Goal: Complete application form

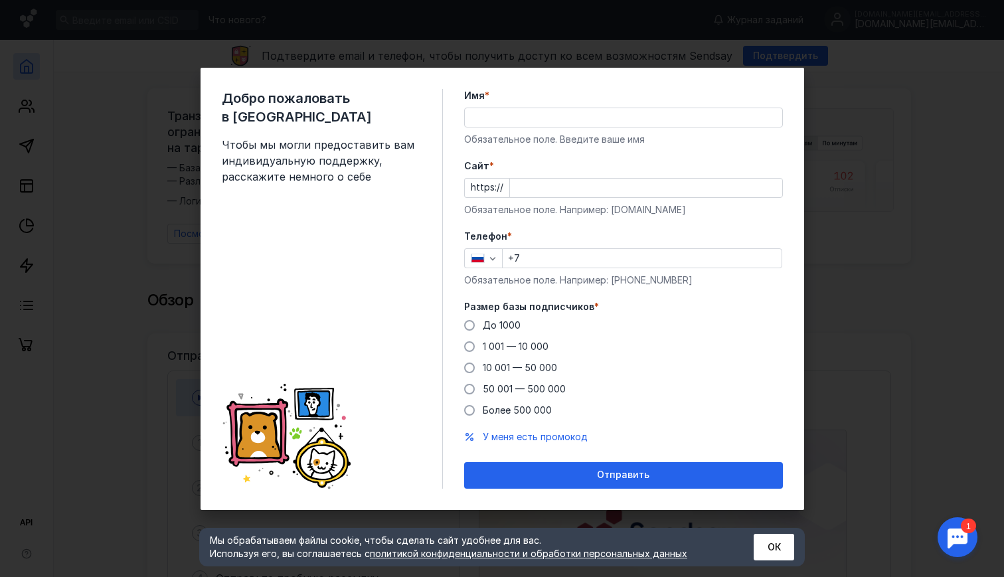
click at [473, 317] on div "Размер базы подписчиков * До [DATE] 1 001 — 10 000 10 001 — 50 000 50 001 — 500…" at bounding box center [623, 358] width 319 height 117
click at [469, 327] on span at bounding box center [469, 325] width 11 height 11
click at [0, 0] on input "До 1000" at bounding box center [0, 0] width 0 height 0
click at [575, 266] on input "+7" at bounding box center [642, 258] width 279 height 19
type input "[PHONE_NUMBER]"
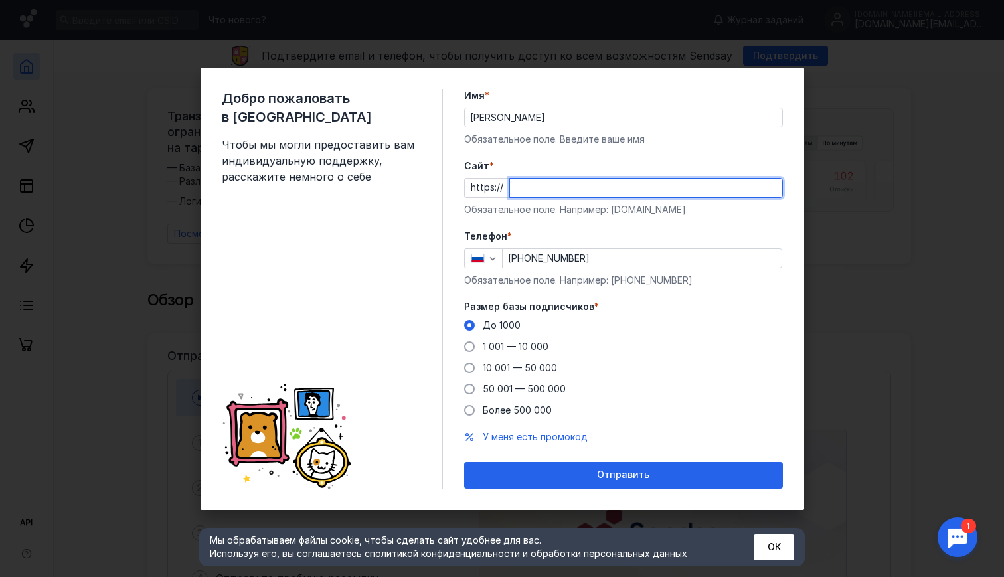
click at [554, 188] on input "Cайт *" at bounding box center [646, 188] width 272 height 19
click at [561, 117] on input "[PERSON_NAME]" at bounding box center [623, 117] width 317 height 19
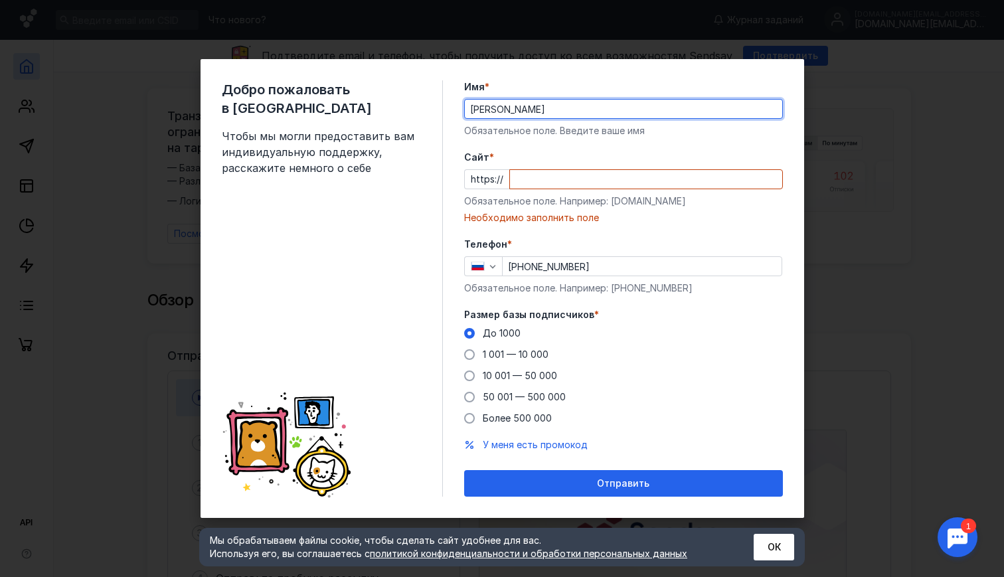
type input "[PERSON_NAME]"
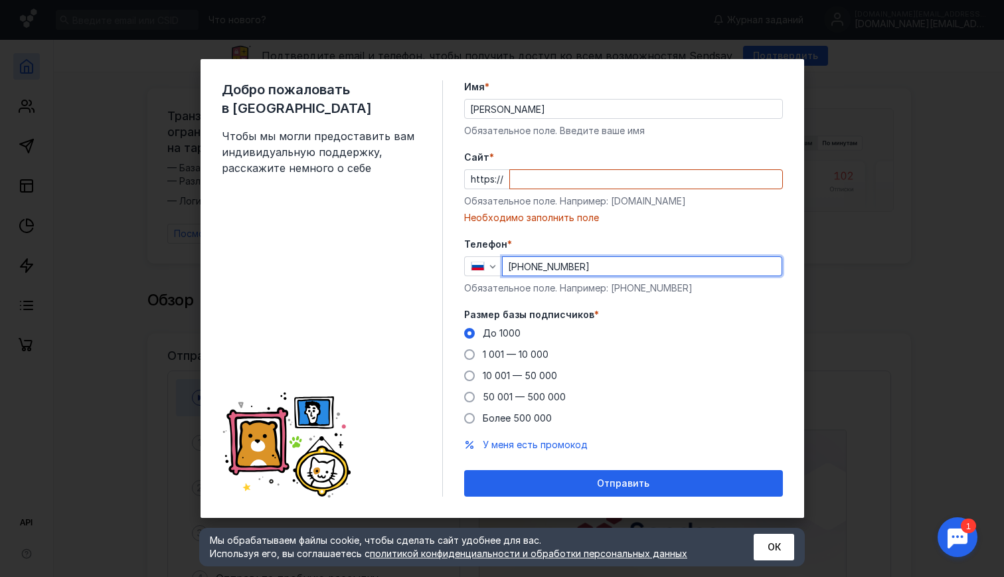
drag, startPoint x: 613, startPoint y: 268, endPoint x: 606, endPoint y: 268, distance: 8.0
click at [606, 268] on input "[PHONE_NUMBER]" at bounding box center [642, 266] width 279 height 19
type input "[PHONE_NUMBER]"
click at [560, 177] on input "Cайт *" at bounding box center [646, 179] width 272 height 19
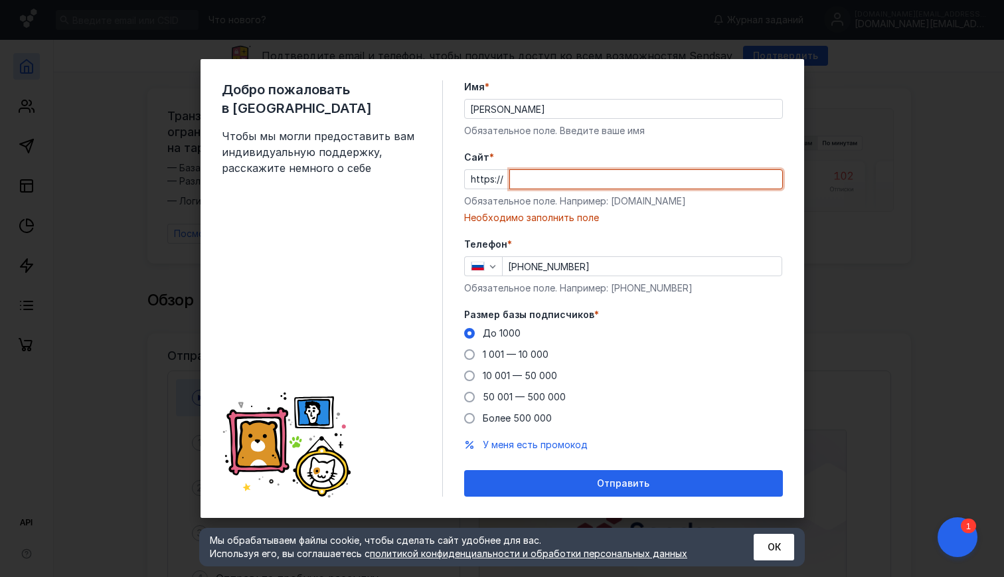
paste input "[DOMAIN_NAME][URL]"
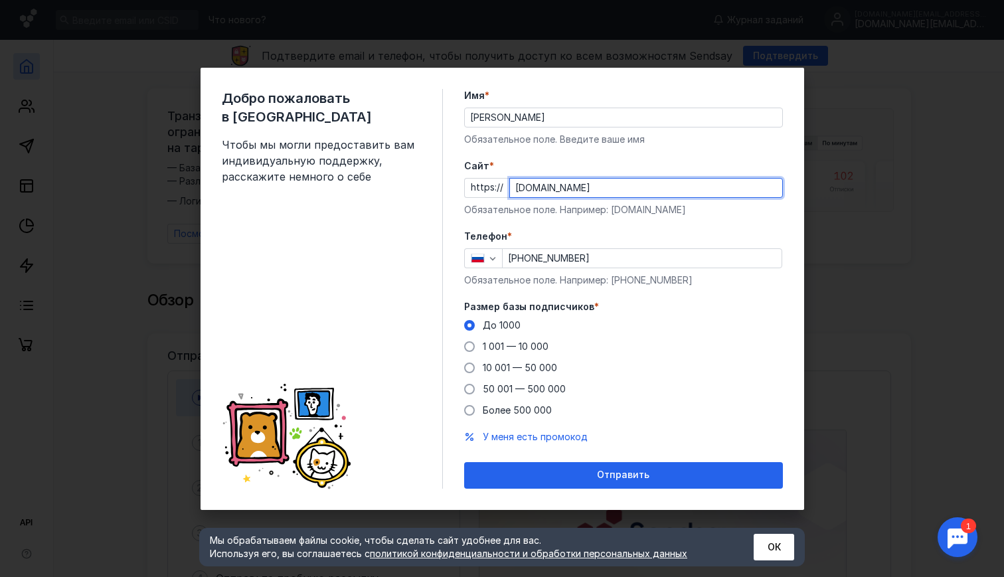
type input "[DOMAIN_NAME]"
click at [600, 226] on form "Имя * [PERSON_NAME] Обязательное поле. Введите ваше имя [PERSON_NAME] * https:/…" at bounding box center [623, 289] width 319 height 400
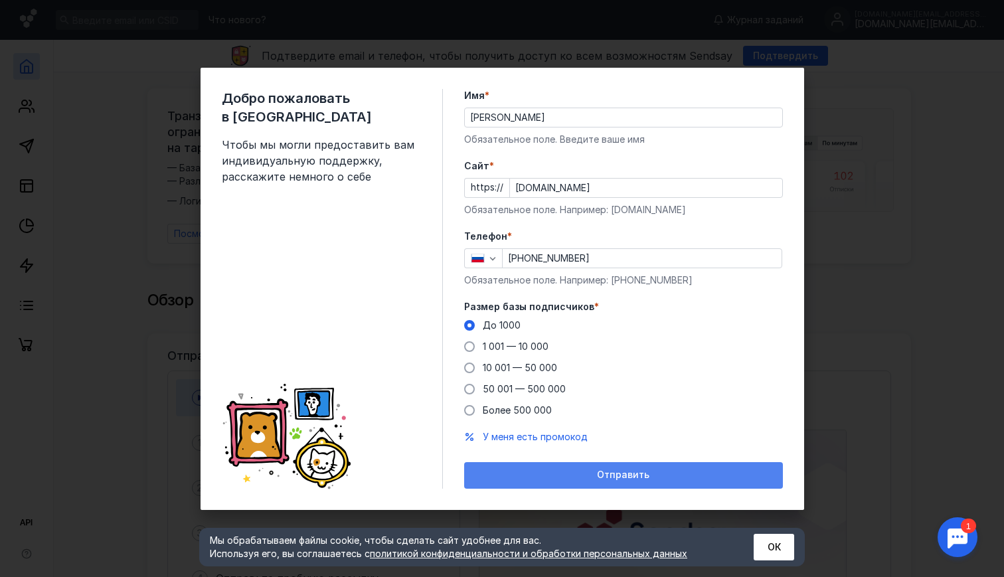
click at [689, 472] on div "Отправить" at bounding box center [623, 474] width 305 height 11
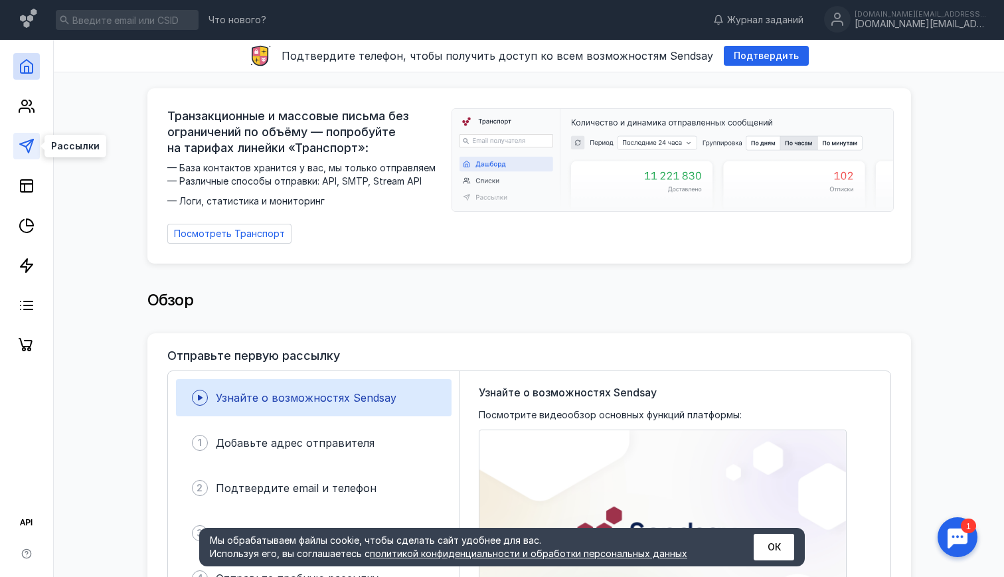
click at [34, 150] on icon at bounding box center [27, 146] width 16 height 16
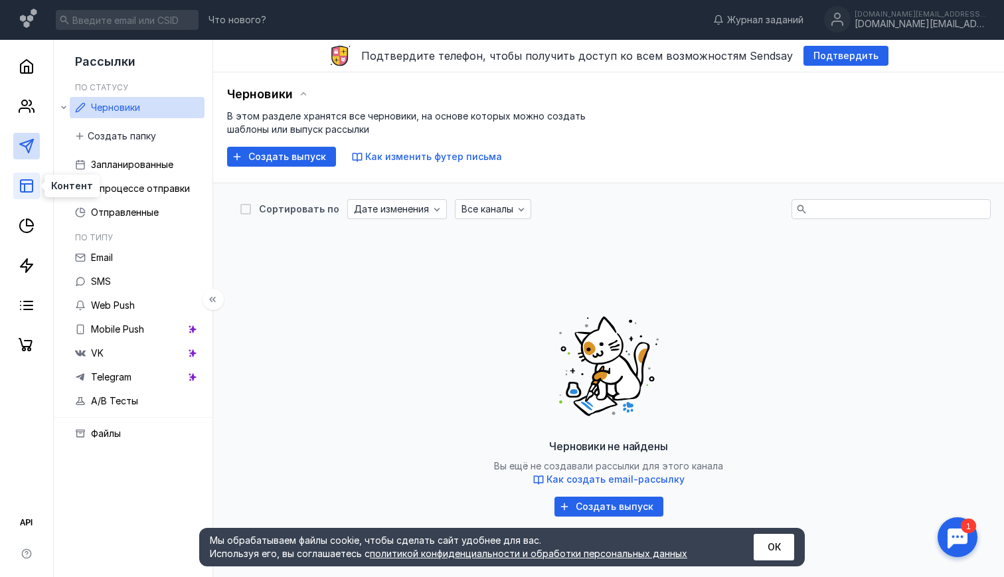
click at [31, 181] on icon at bounding box center [27, 186] width 16 height 16
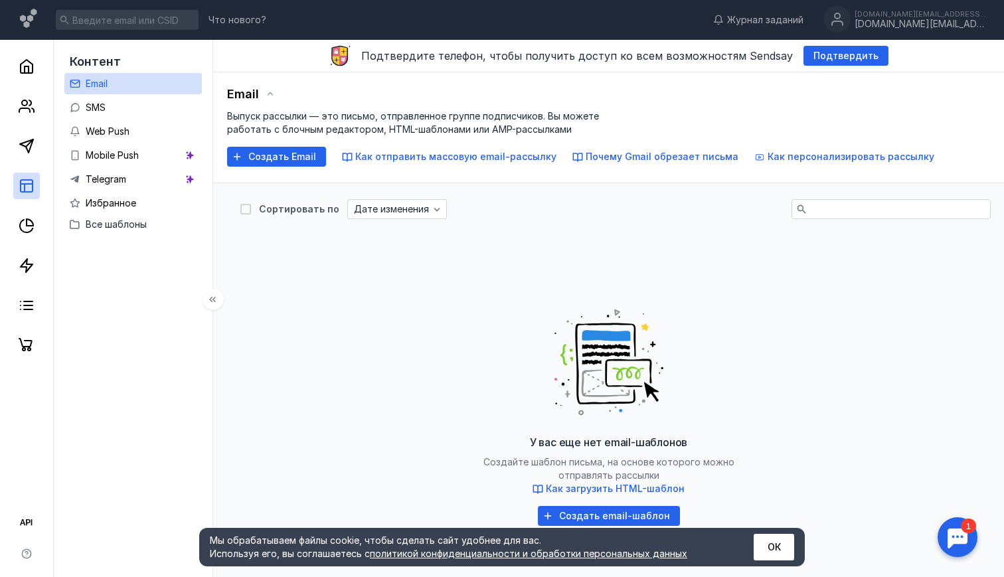
click at [22, 161] on div at bounding box center [26, 199] width 53 height 319
click at [25, 148] on icon at bounding box center [27, 146] width 16 height 16
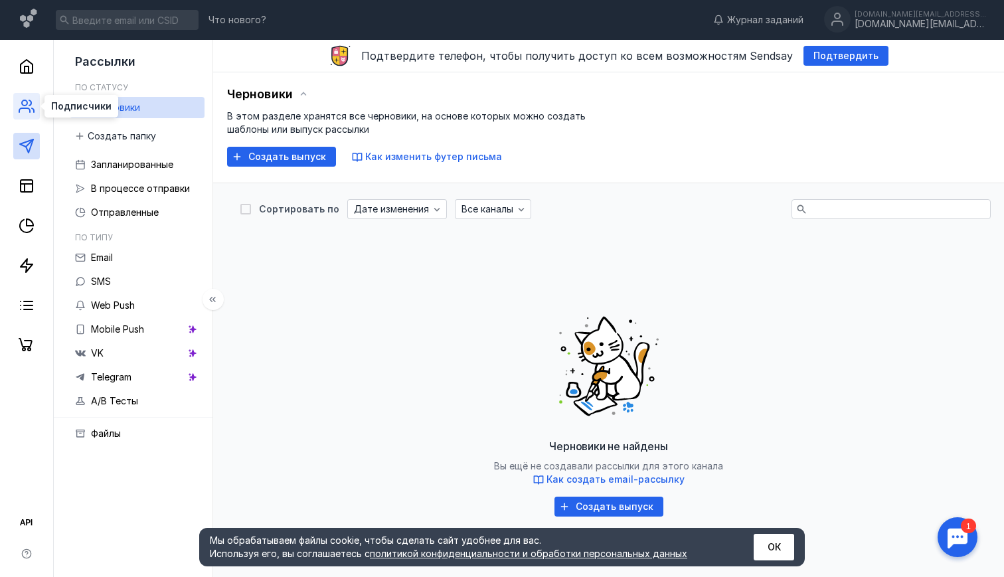
click at [31, 104] on icon at bounding box center [27, 106] width 16 height 16
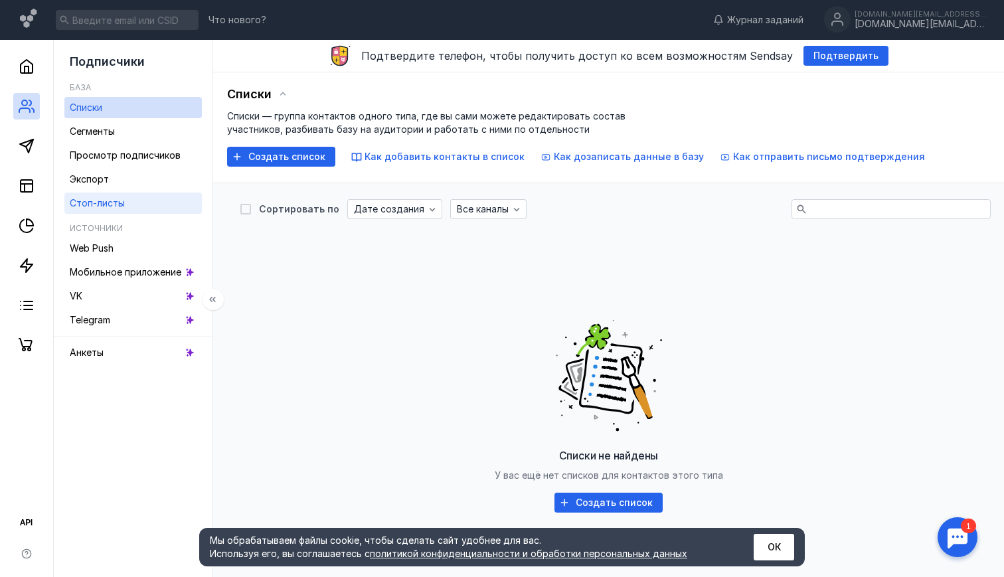
scroll to position [8, 0]
